Goal: Task Accomplishment & Management: Complete application form

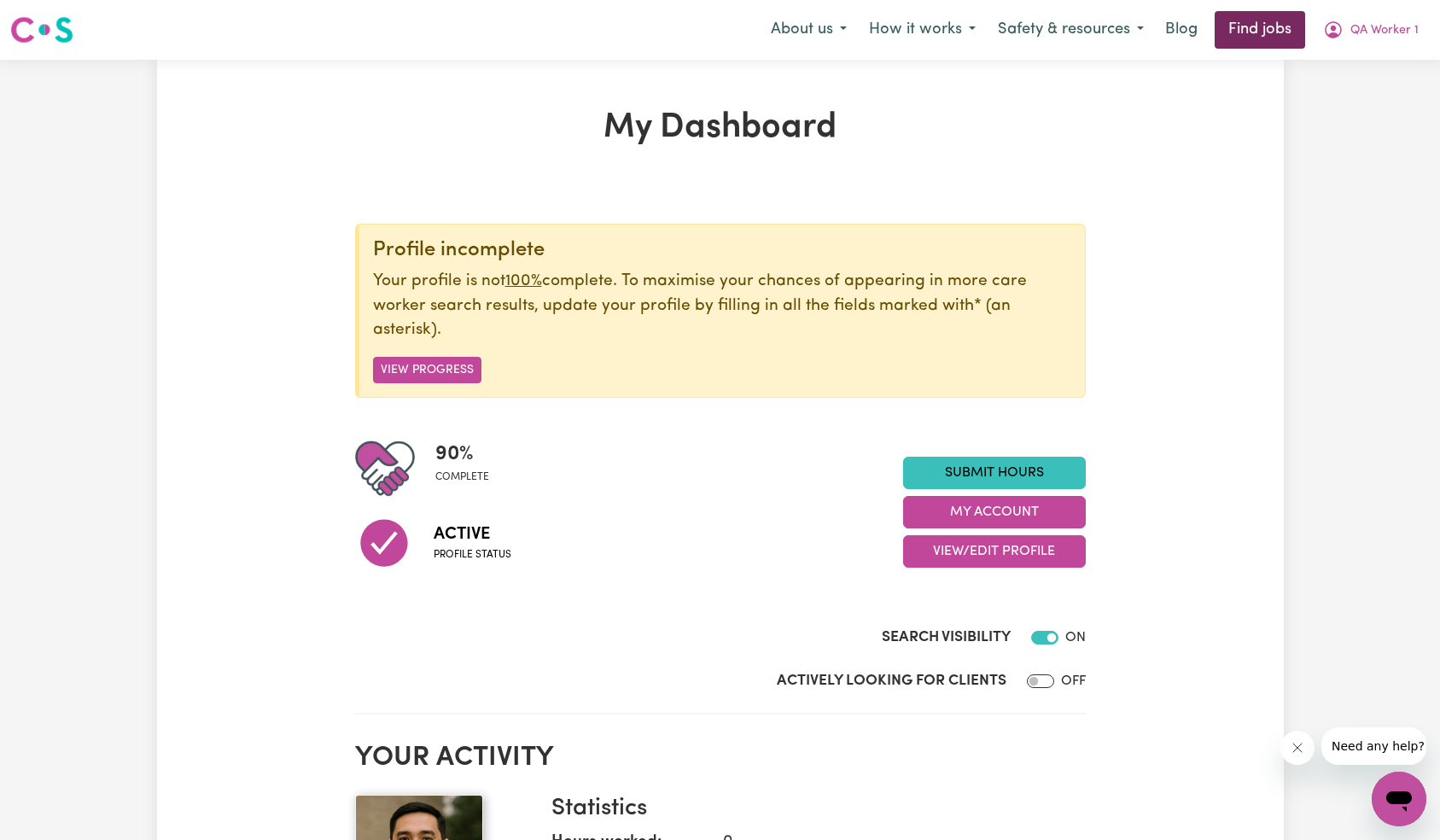
click at [1252, 34] on link "Find jobs" at bounding box center [1260, 29] width 91 height 37
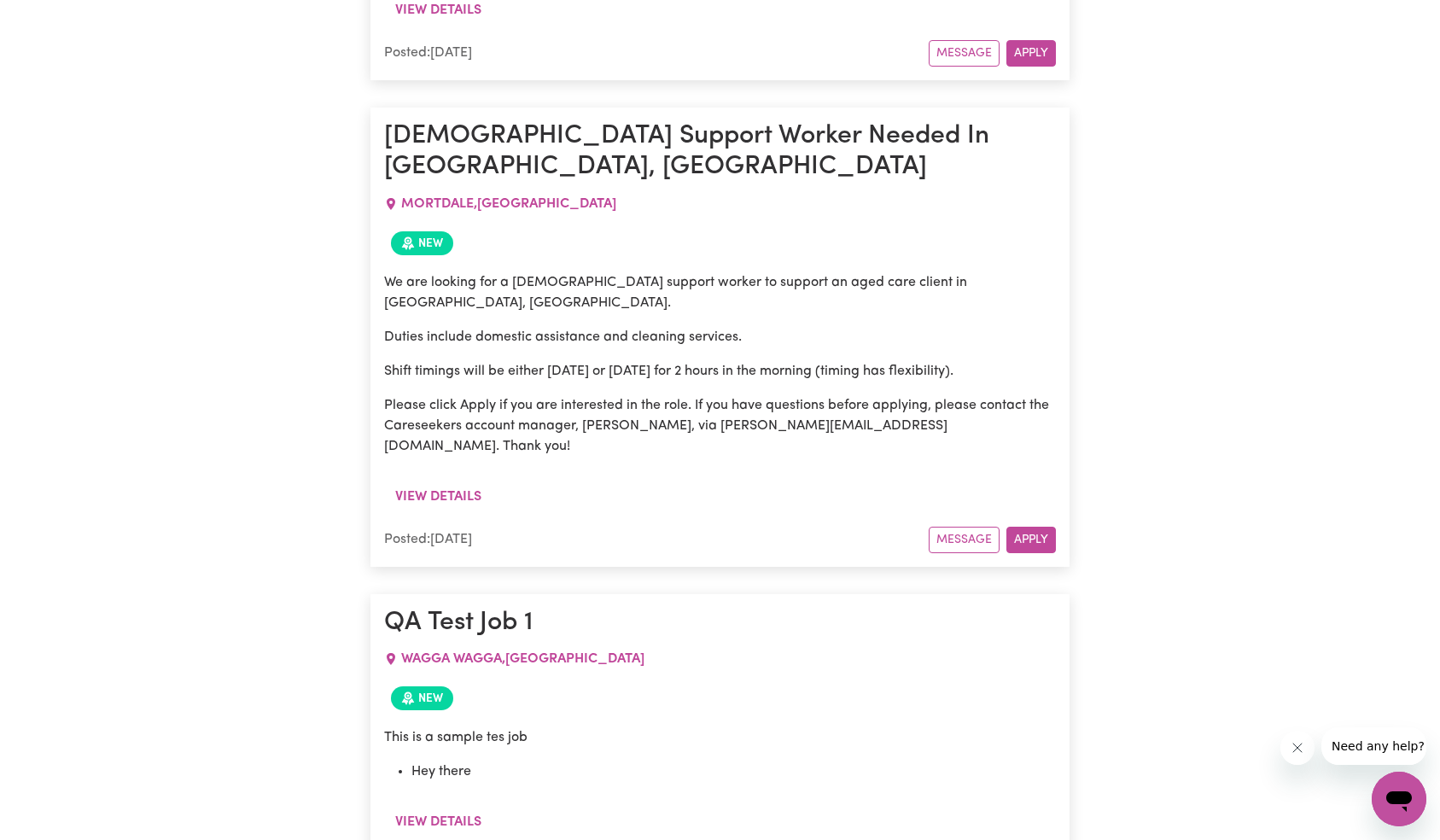
scroll to position [1906, 0]
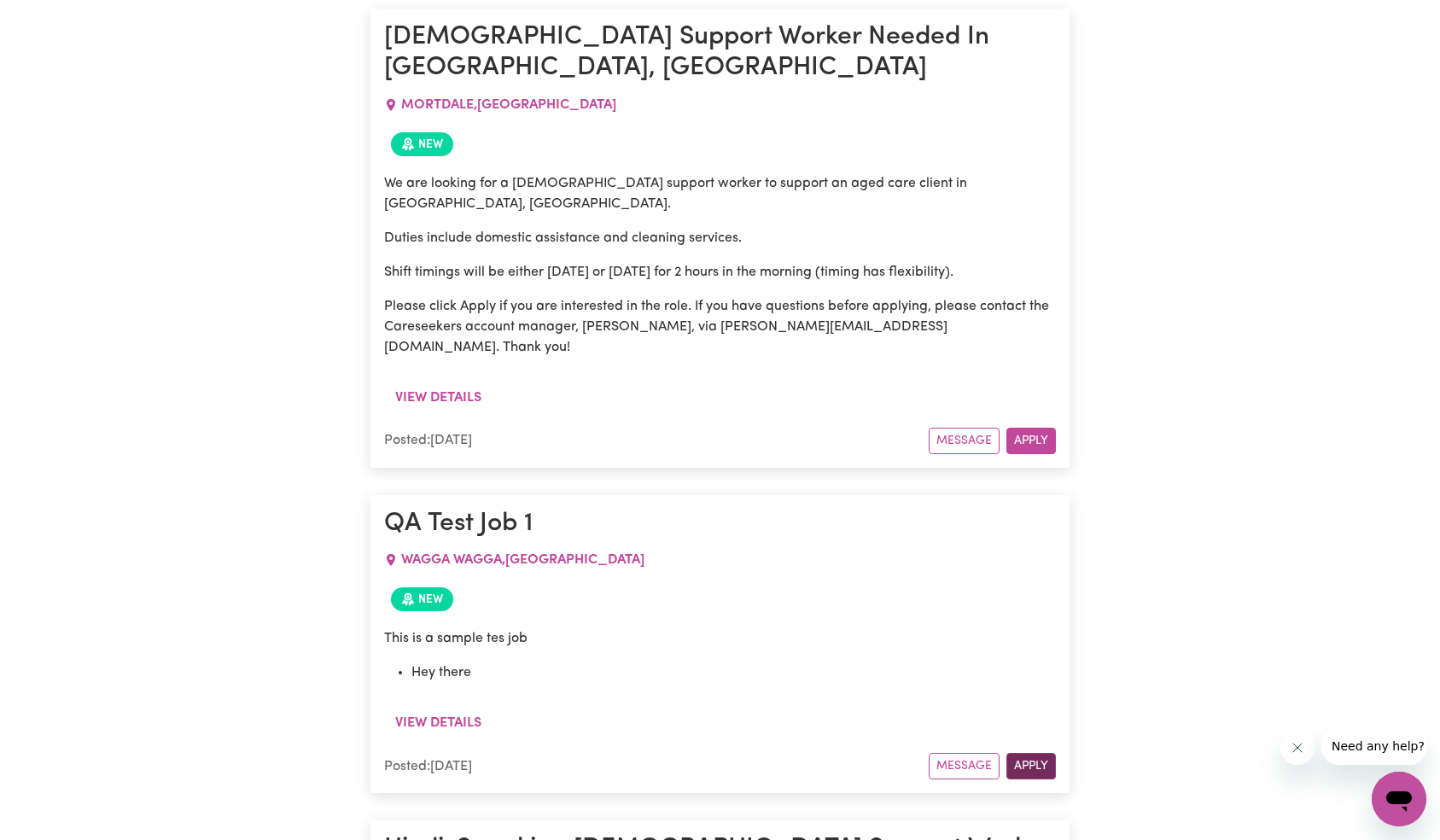
click at [1026, 753] on button "Apply" at bounding box center [1031, 766] width 50 height 27
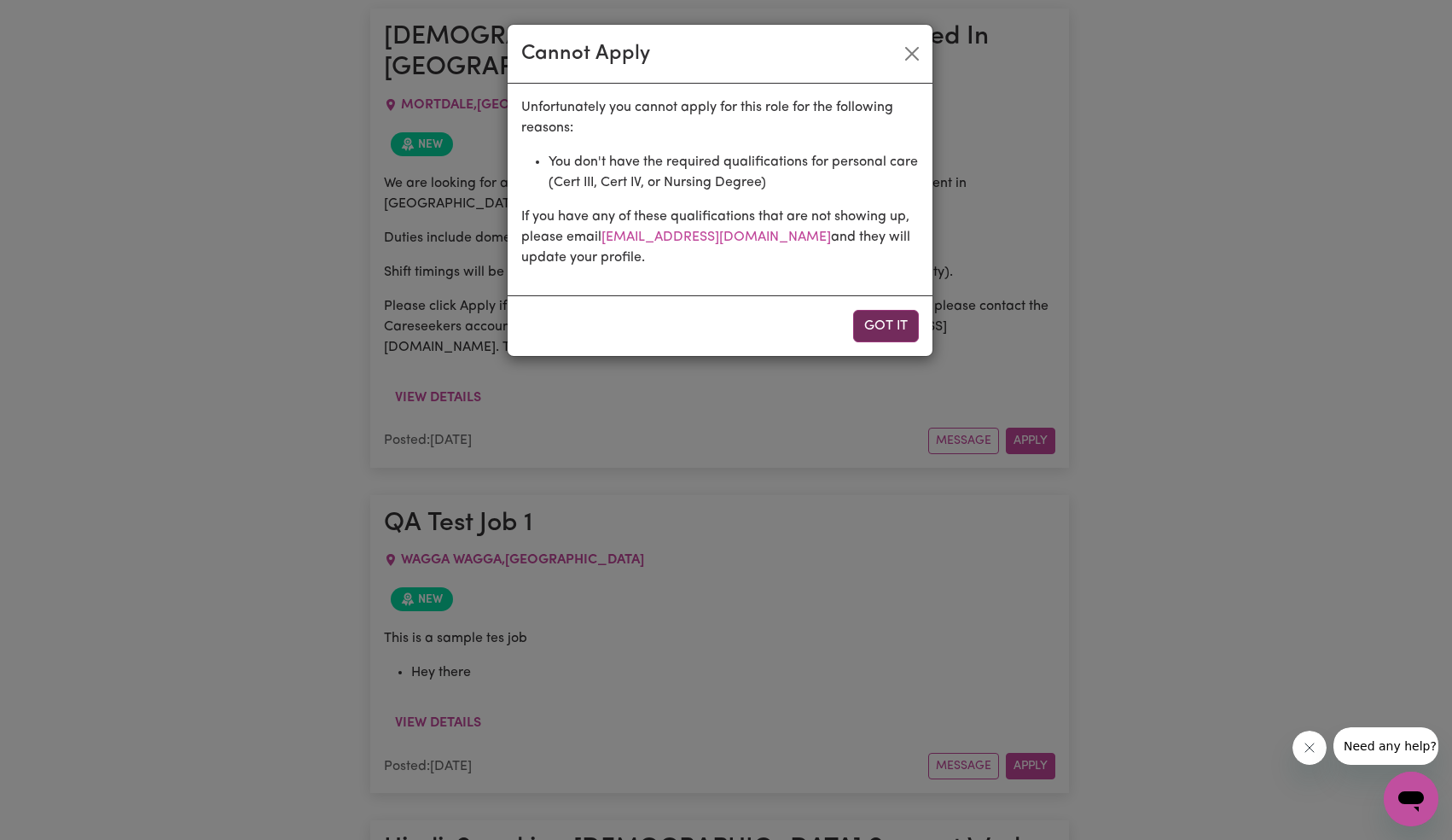
click at [888, 327] on button "Got it" at bounding box center [886, 326] width 66 height 32
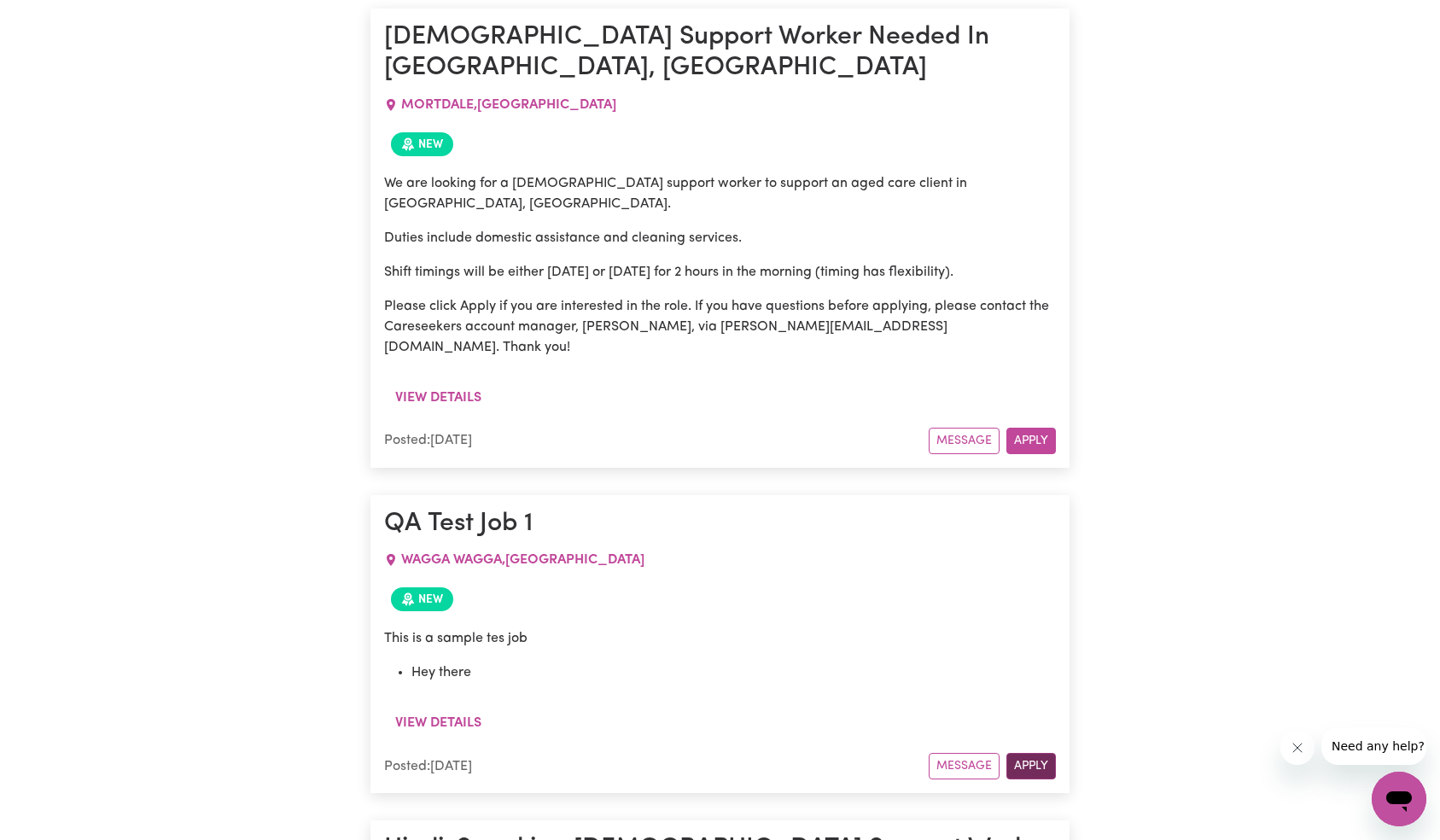
click at [1040, 753] on button "Apply" at bounding box center [1031, 766] width 50 height 27
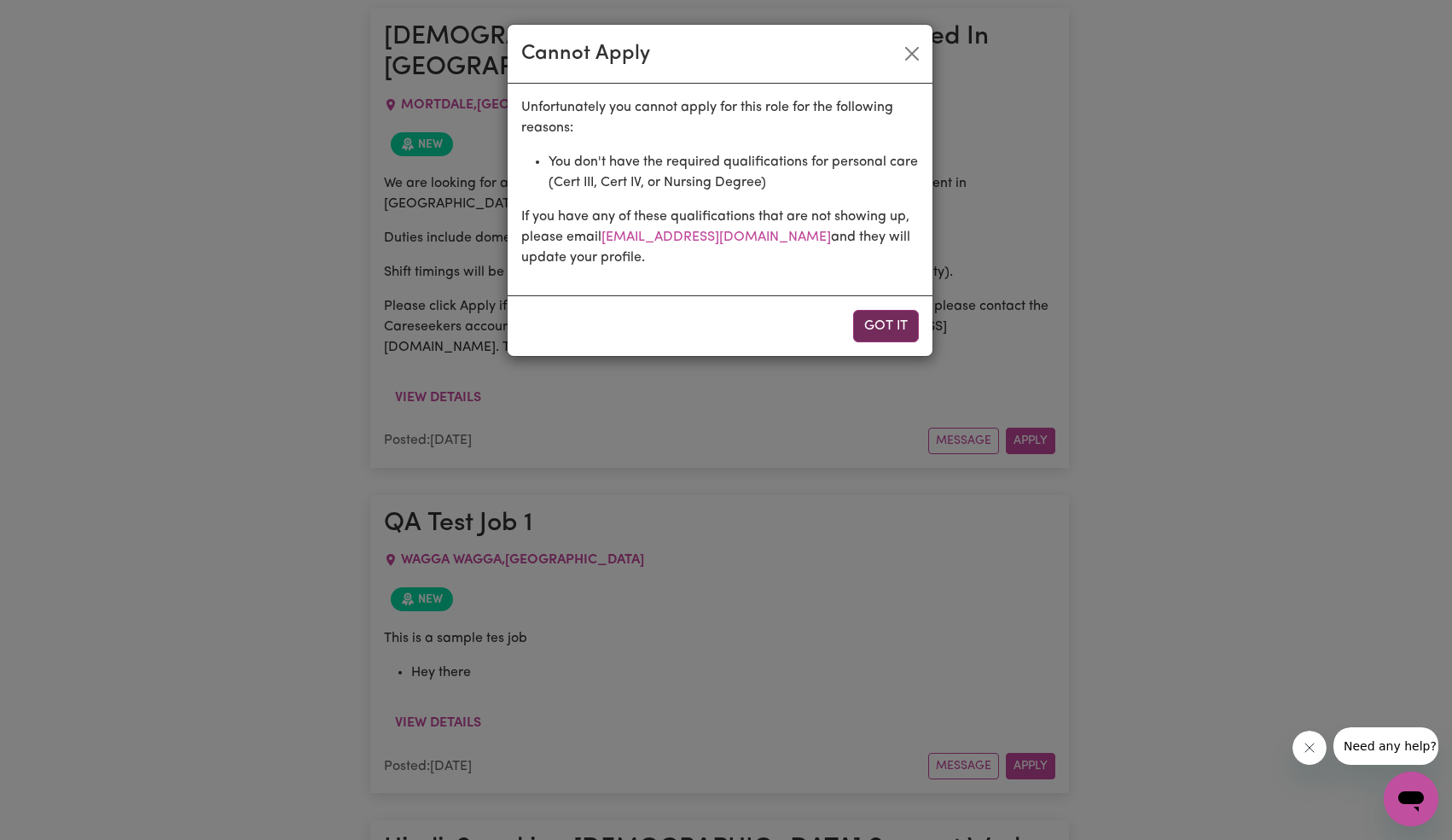
click at [901, 328] on button "Got it" at bounding box center [886, 326] width 66 height 32
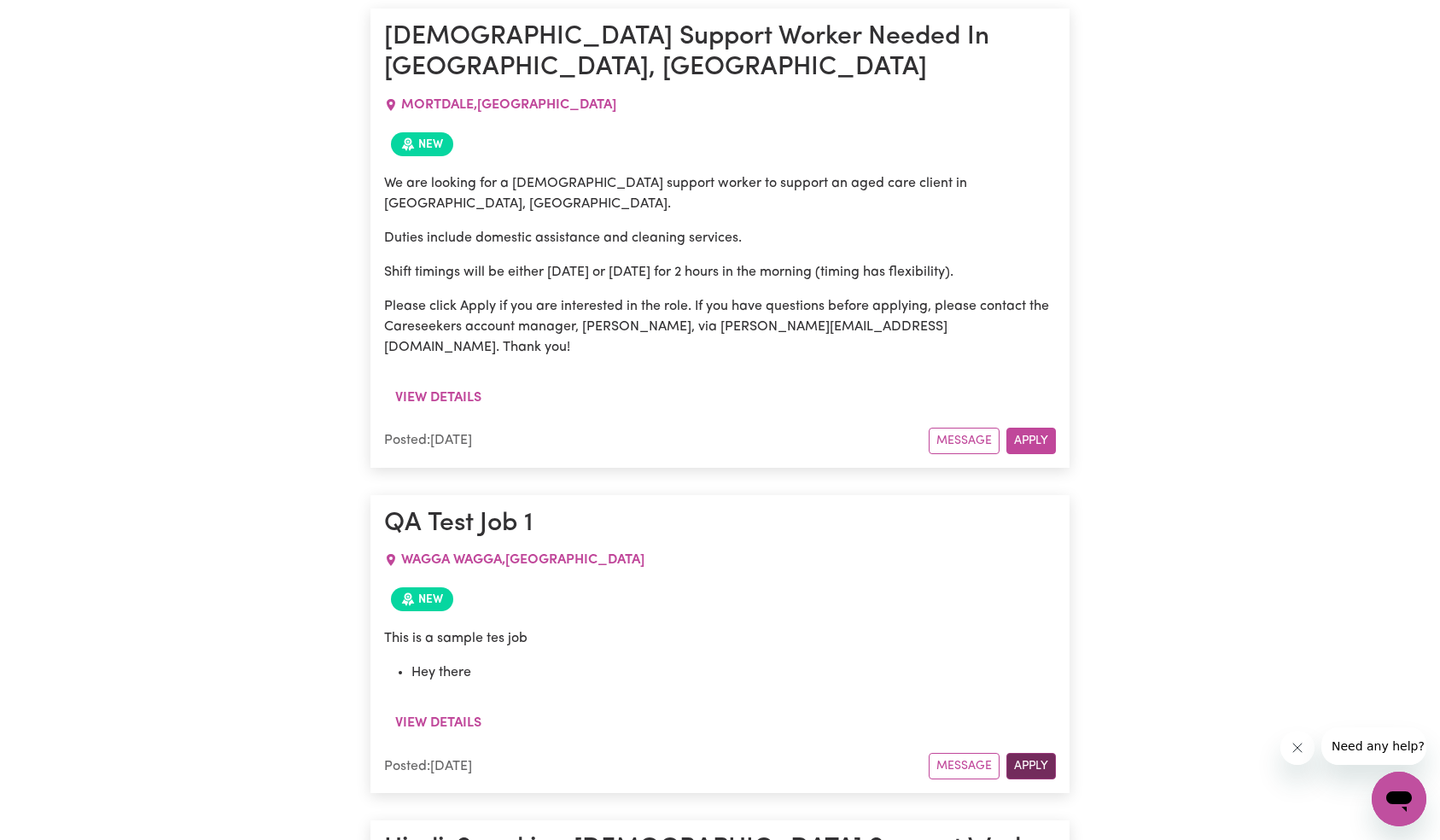
click at [1032, 753] on button "Apply" at bounding box center [1031, 766] width 50 height 27
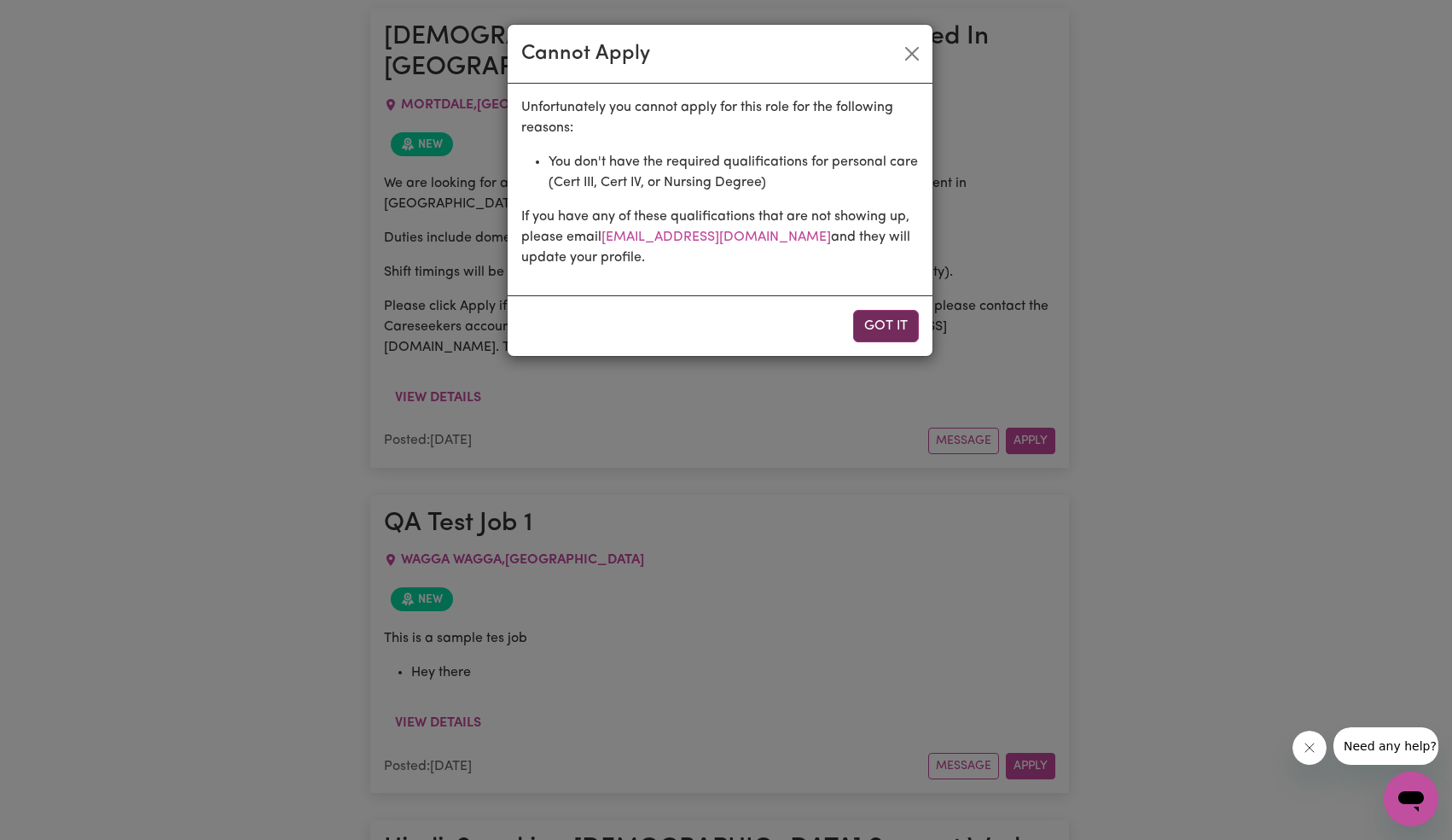
click at [903, 331] on button "Got it" at bounding box center [886, 326] width 66 height 32
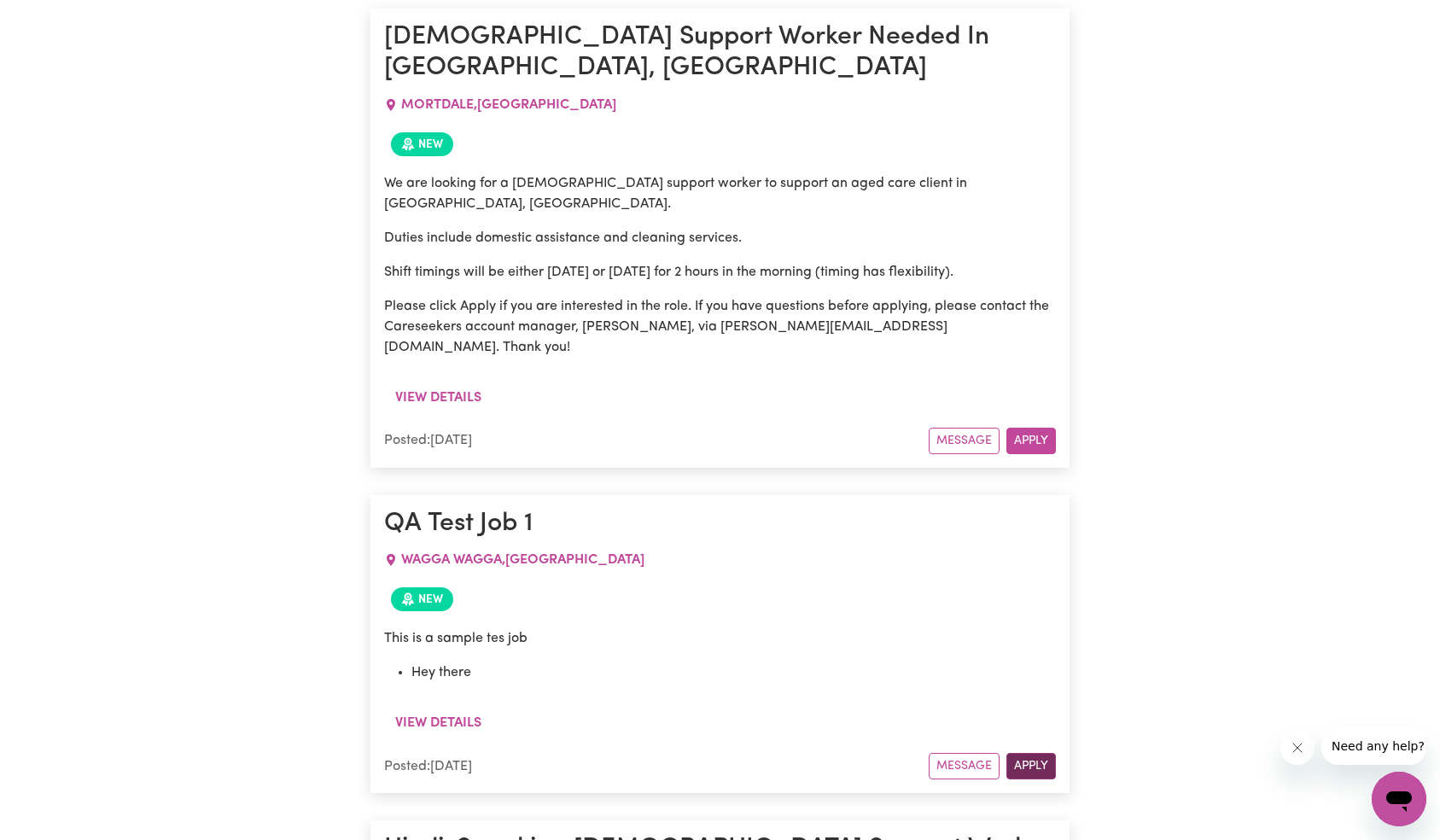
click at [1052, 753] on button "Apply" at bounding box center [1031, 766] width 50 height 27
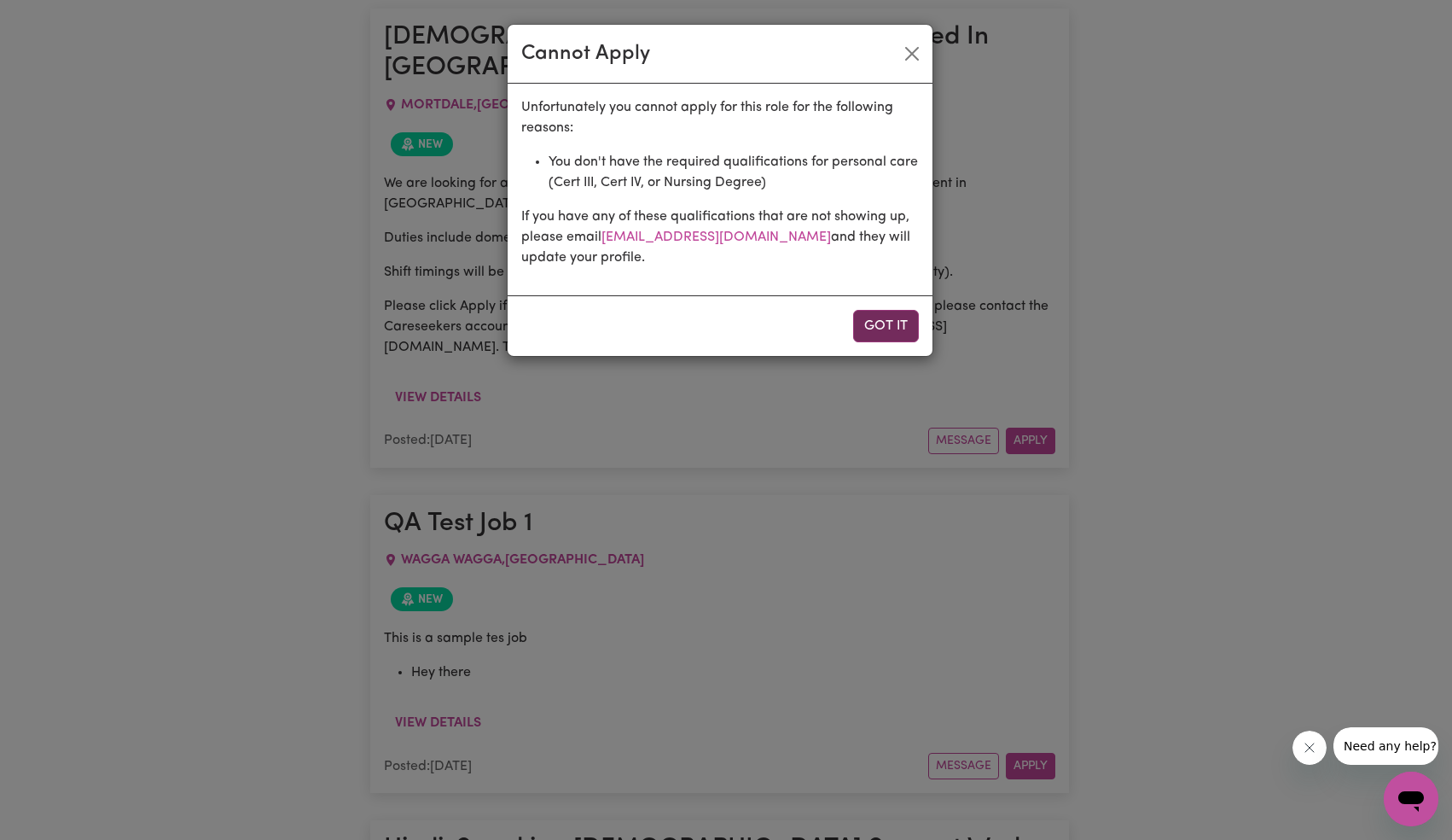
click at [896, 329] on button "Got it" at bounding box center [886, 326] width 66 height 32
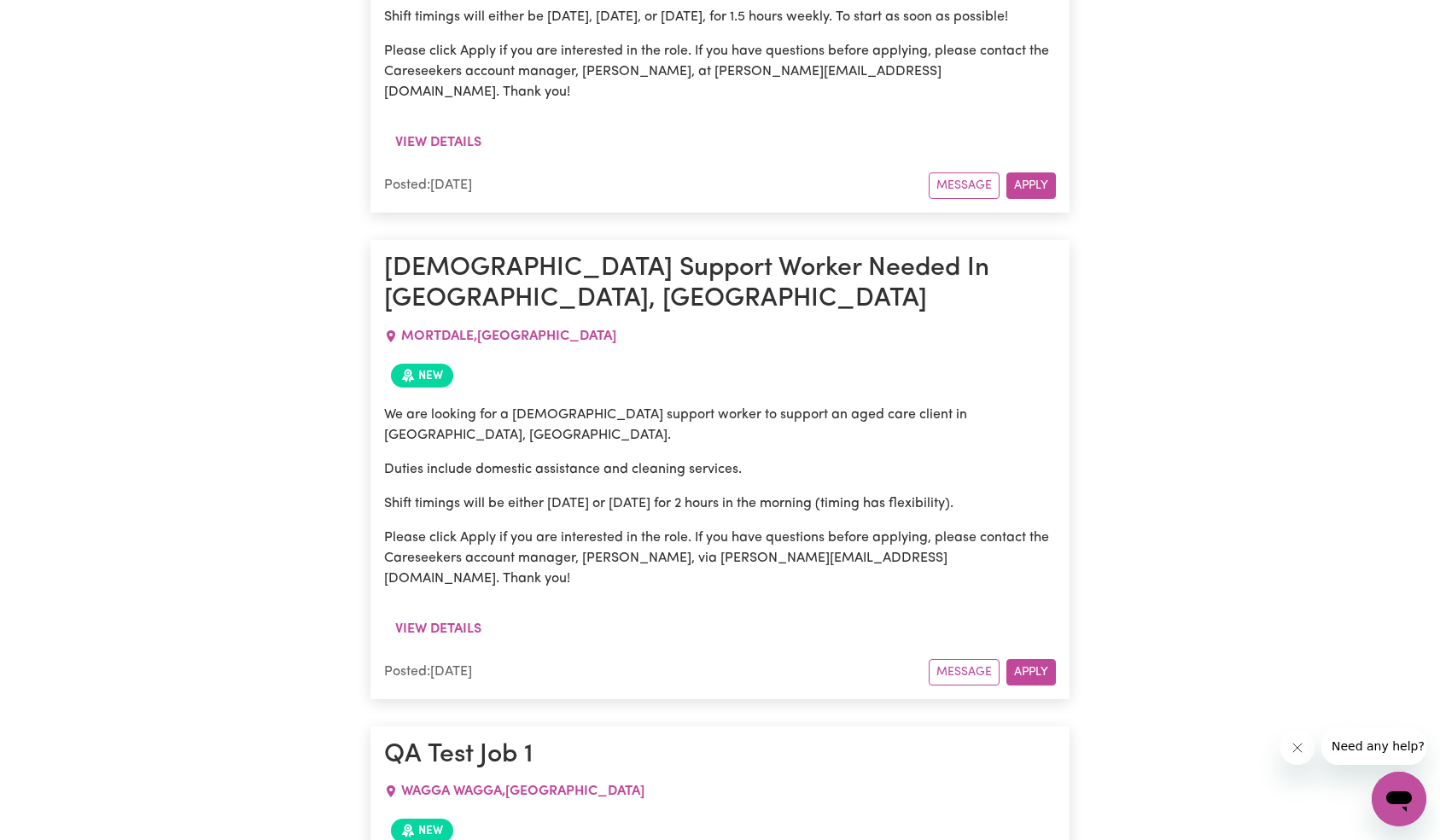
scroll to position [2085, 0]
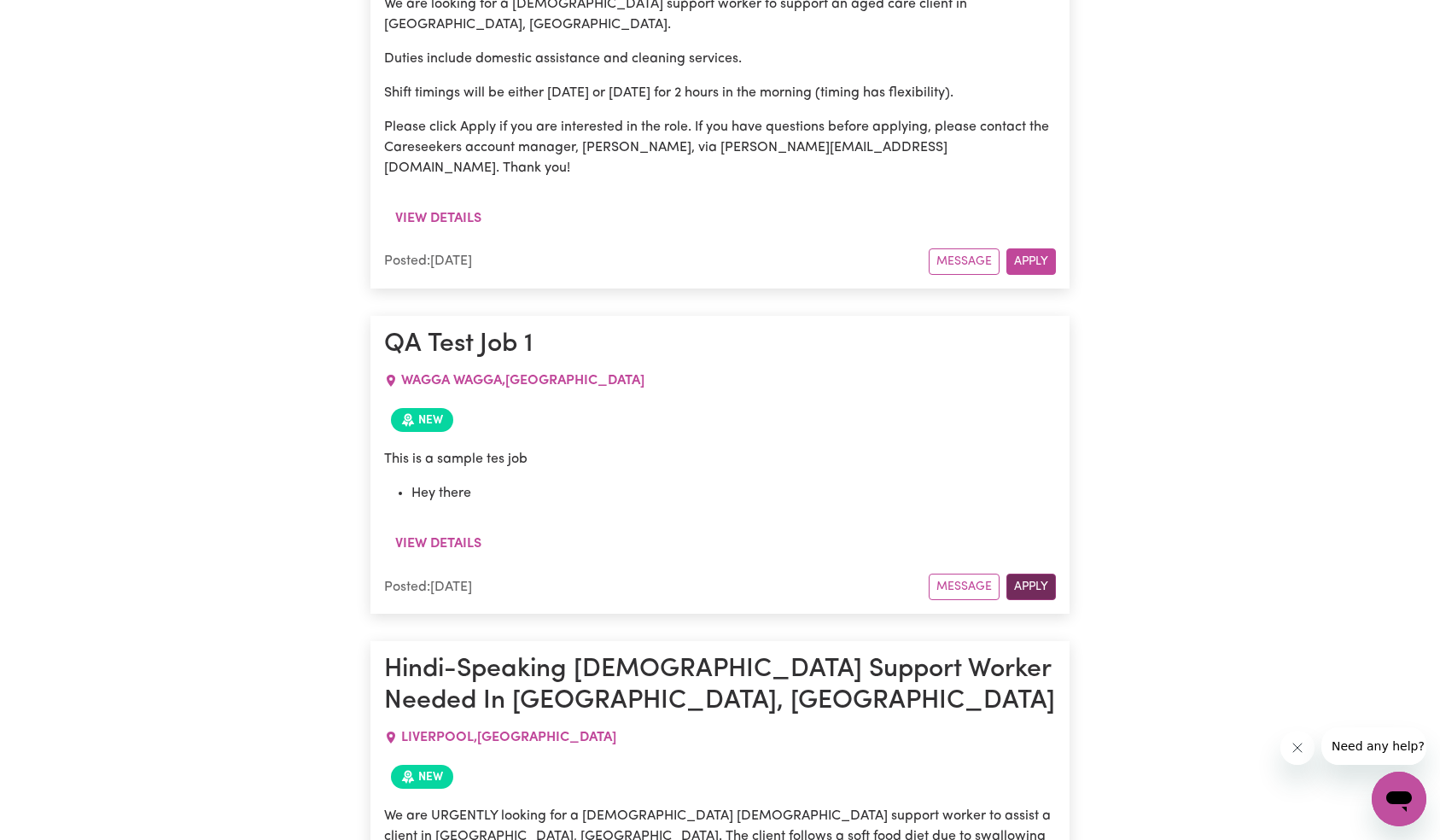
click at [1026, 574] on button "Apply" at bounding box center [1031, 587] width 50 height 27
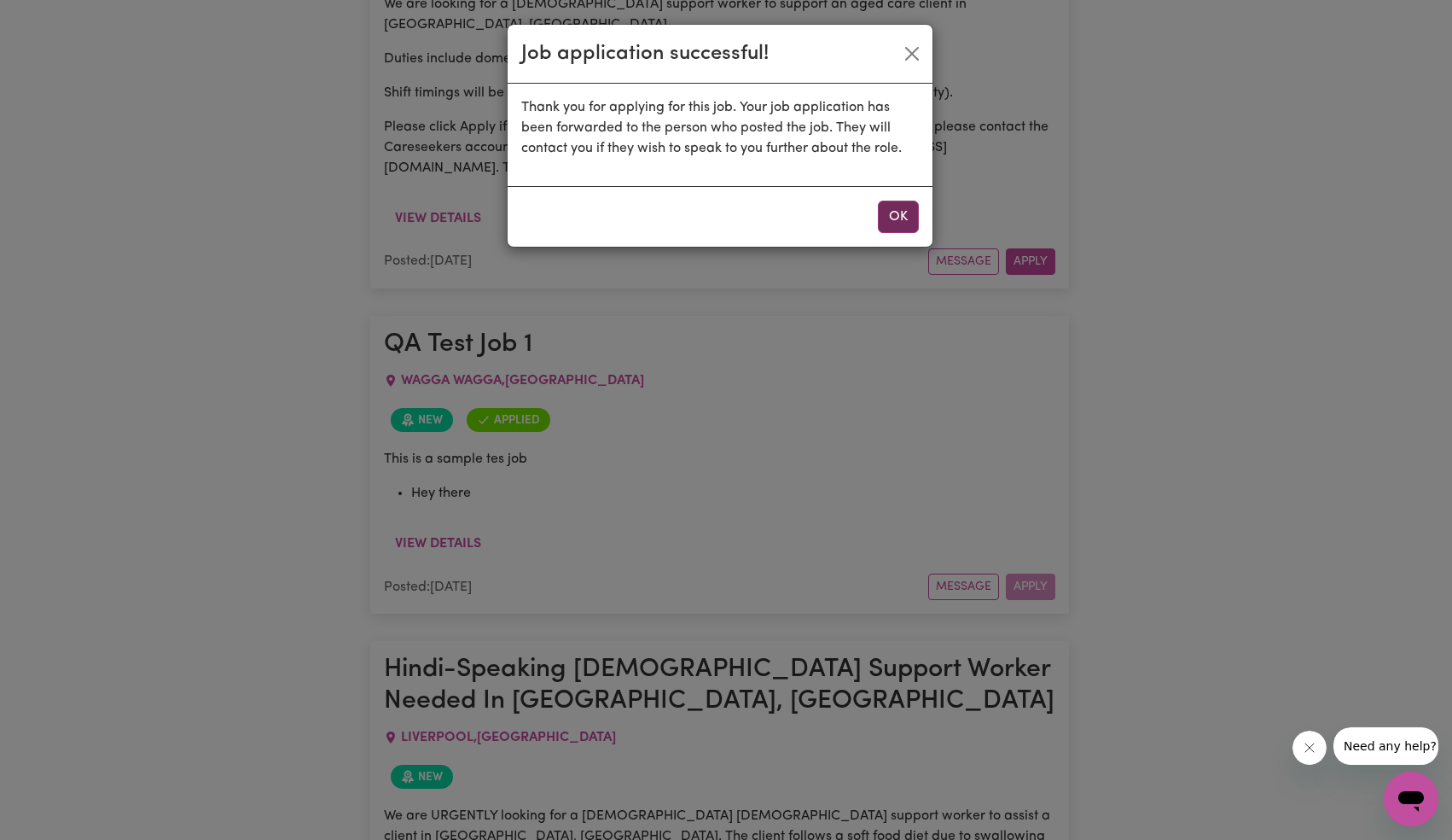
click at [904, 211] on button "OK" at bounding box center [899, 216] width 41 height 32
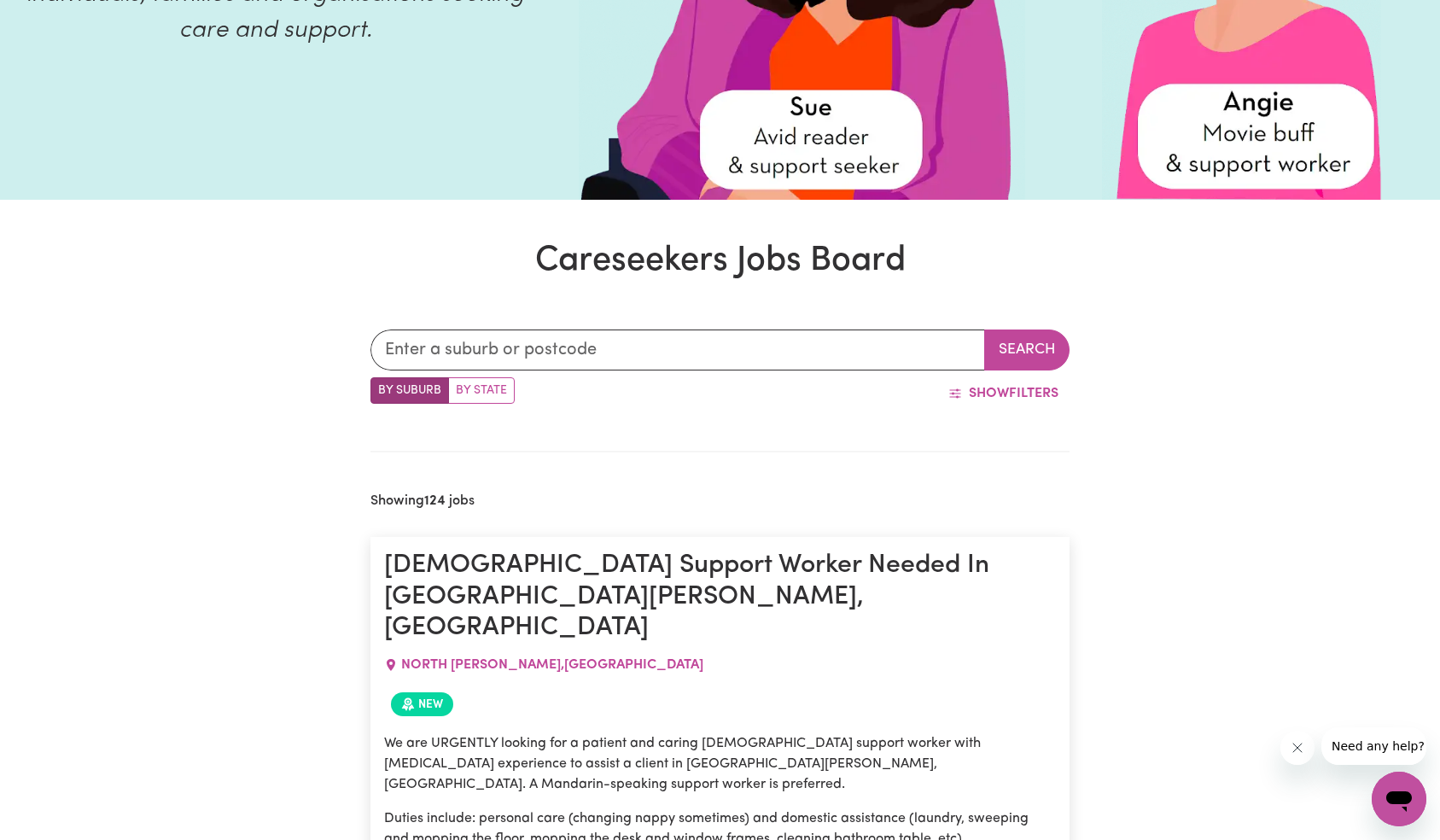
scroll to position [0, 0]
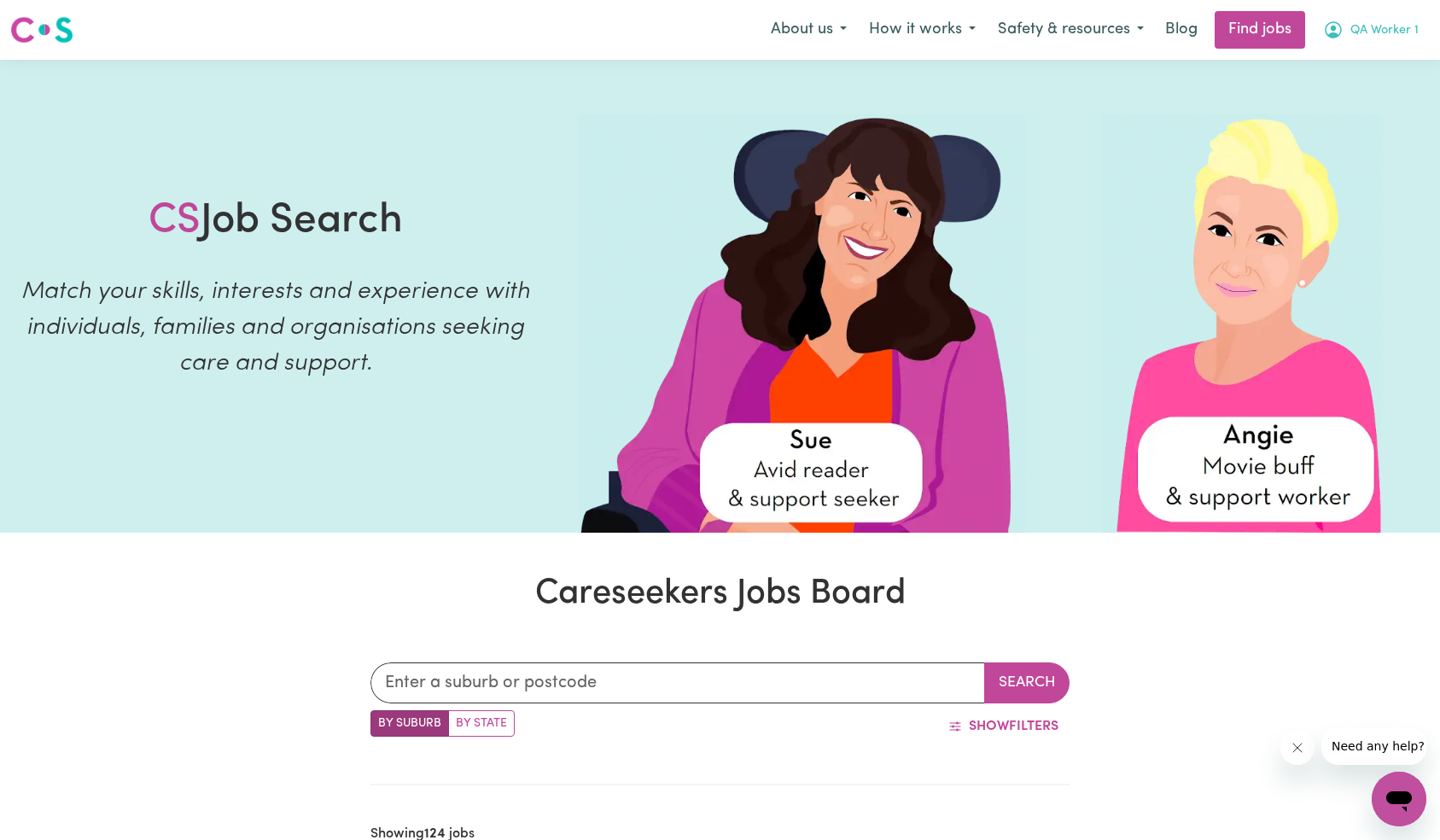
click at [1401, 30] on span "QA Worker 1" at bounding box center [1384, 30] width 69 height 19
click at [1359, 122] on link "Logout" at bounding box center [1361, 130] width 135 height 32
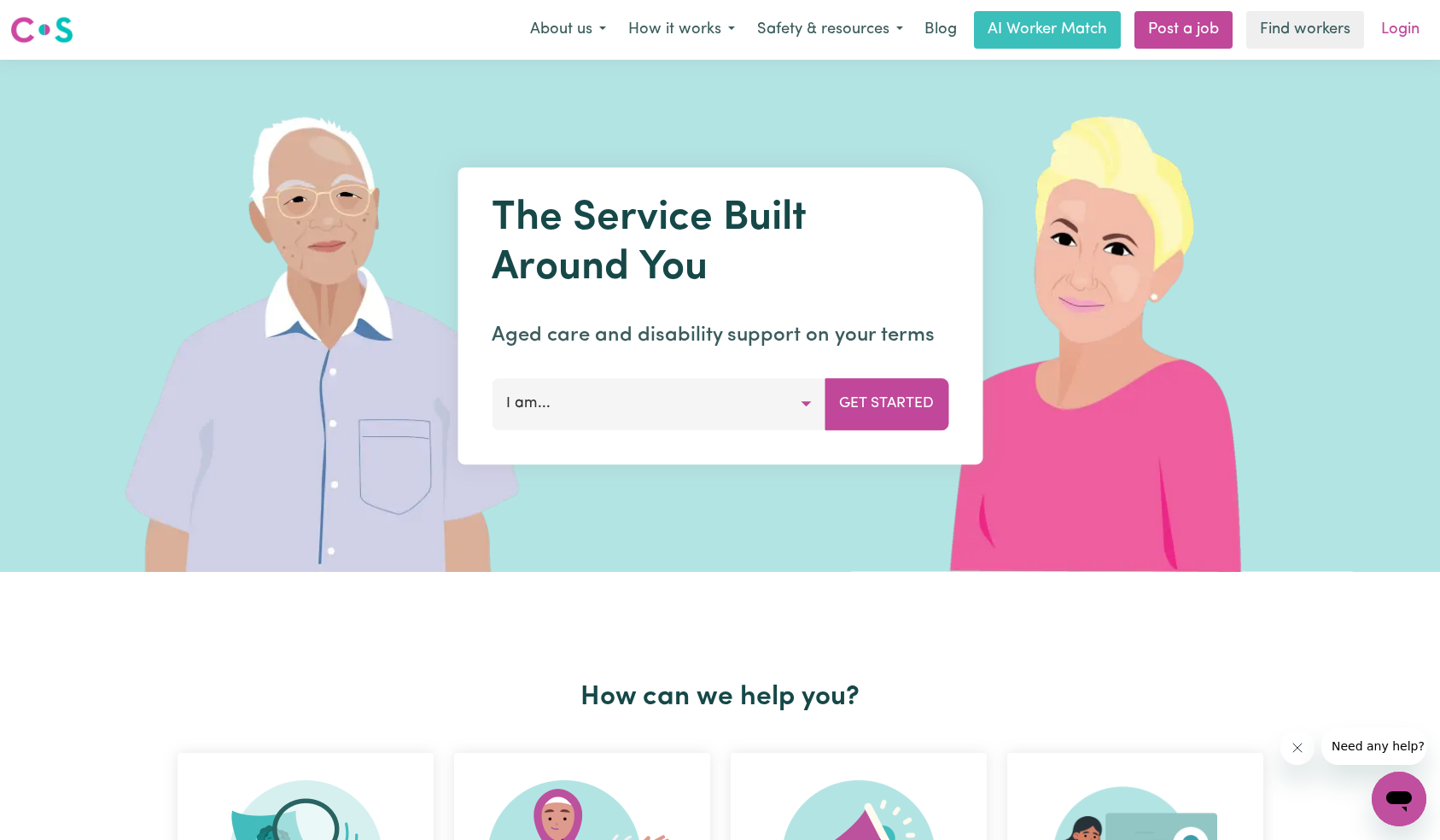
click at [1398, 32] on link "Login" at bounding box center [1400, 29] width 59 height 37
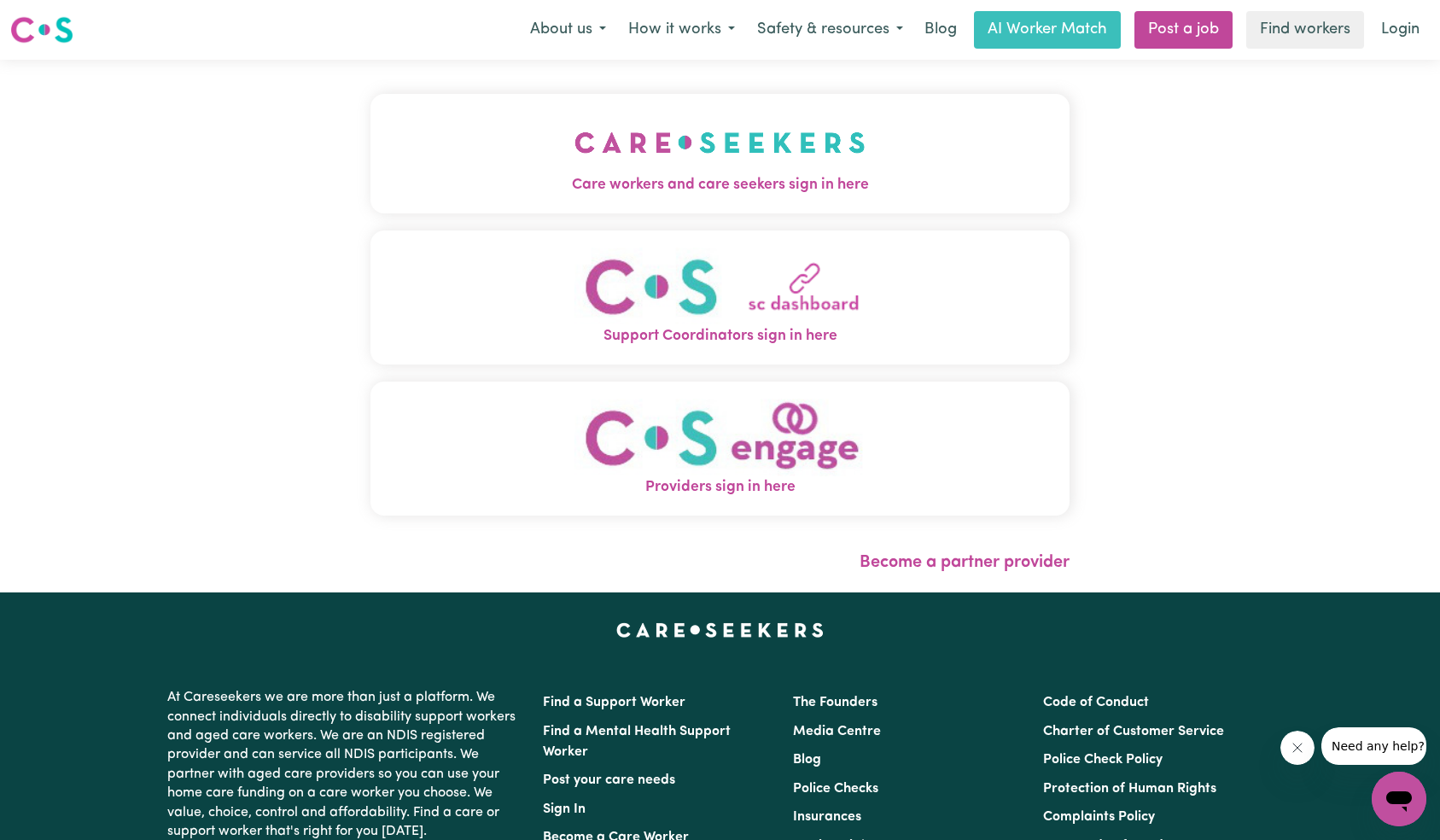
click at [575, 151] on img "Care workers and care seekers sign in here" at bounding box center [720, 143] width 291 height 63
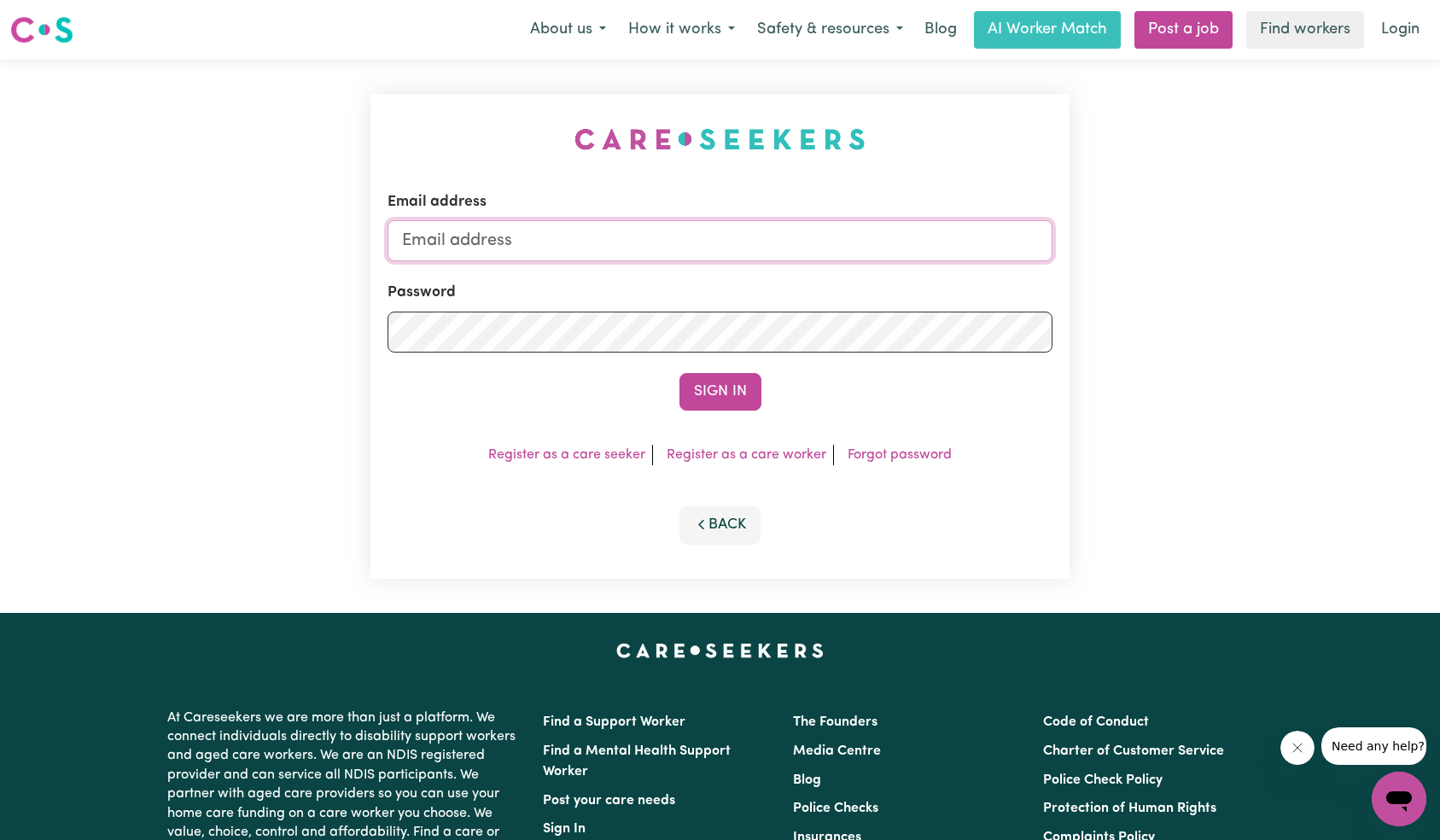
click at [743, 225] on input "Email address" at bounding box center [720, 241] width 666 height 41
type input "[EMAIL_ADDRESS][DOMAIN_NAME]"
click at [740, 398] on button "Sign In" at bounding box center [721, 392] width 82 height 37
